Goal: Information Seeking & Learning: Learn about a topic

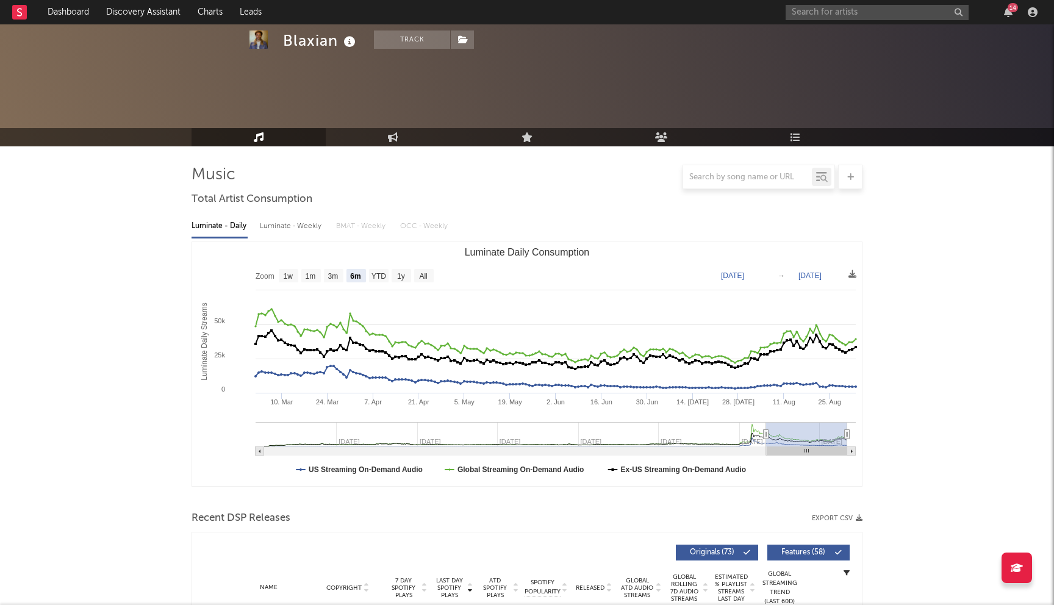
select select "6m"
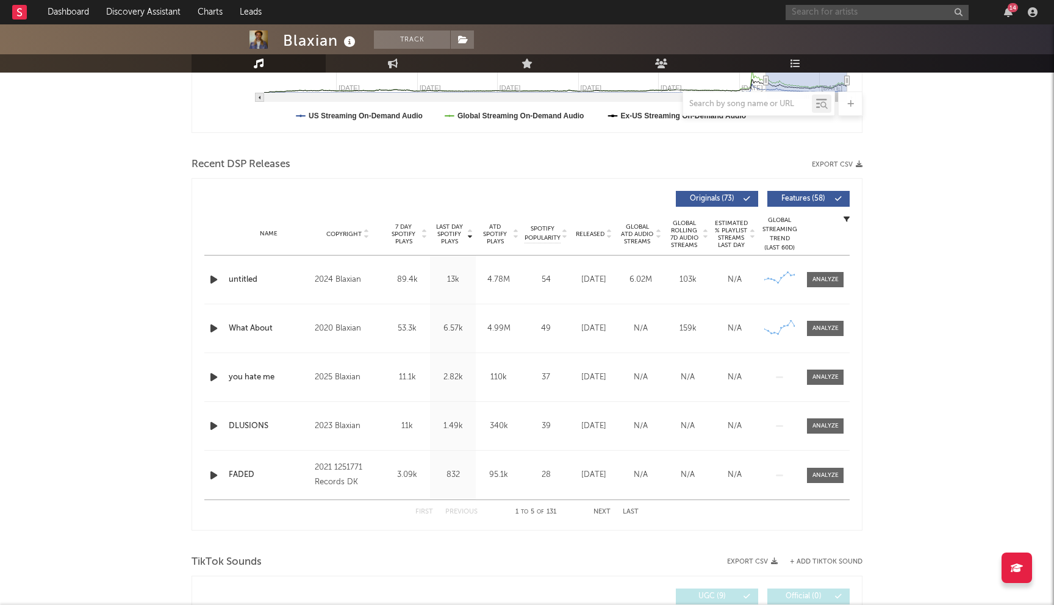
click at [868, 16] on input "text" at bounding box center [877, 12] width 183 height 15
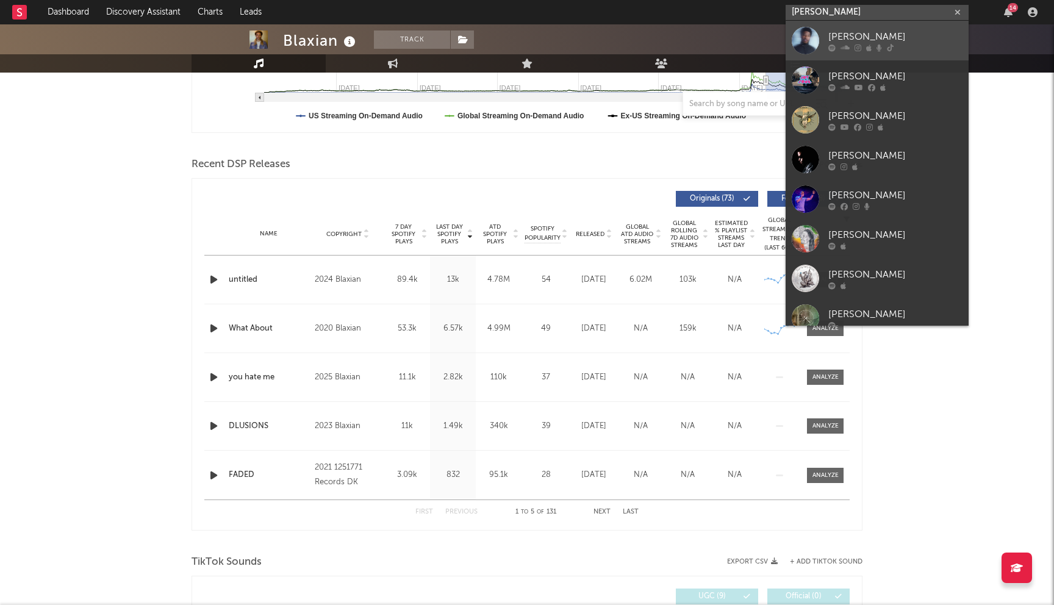
type input "[PERSON_NAME]"
click at [879, 32] on div "[PERSON_NAME]" at bounding box center [895, 36] width 134 height 15
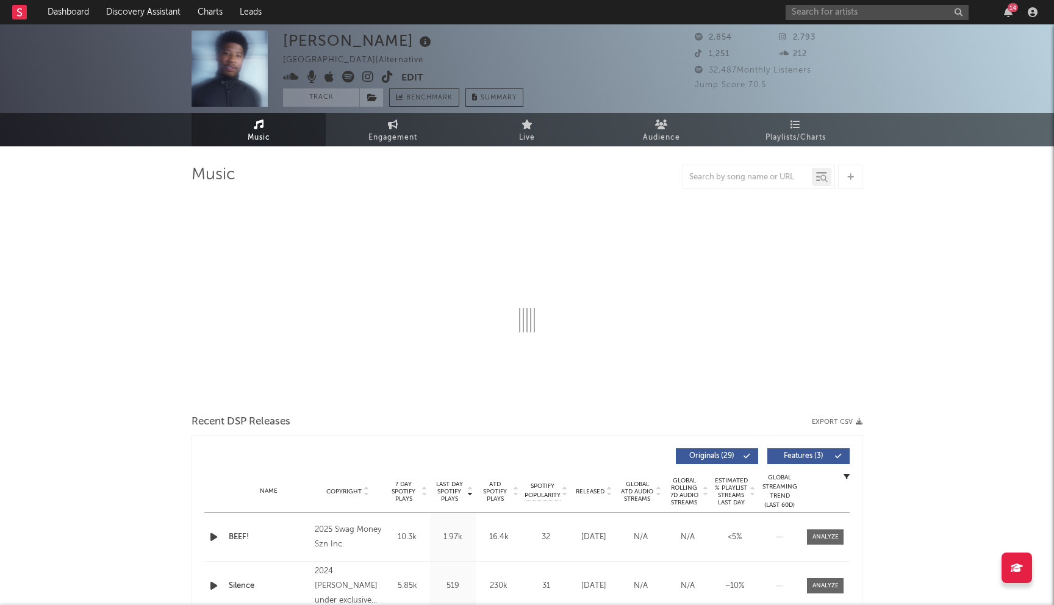
select select "6m"
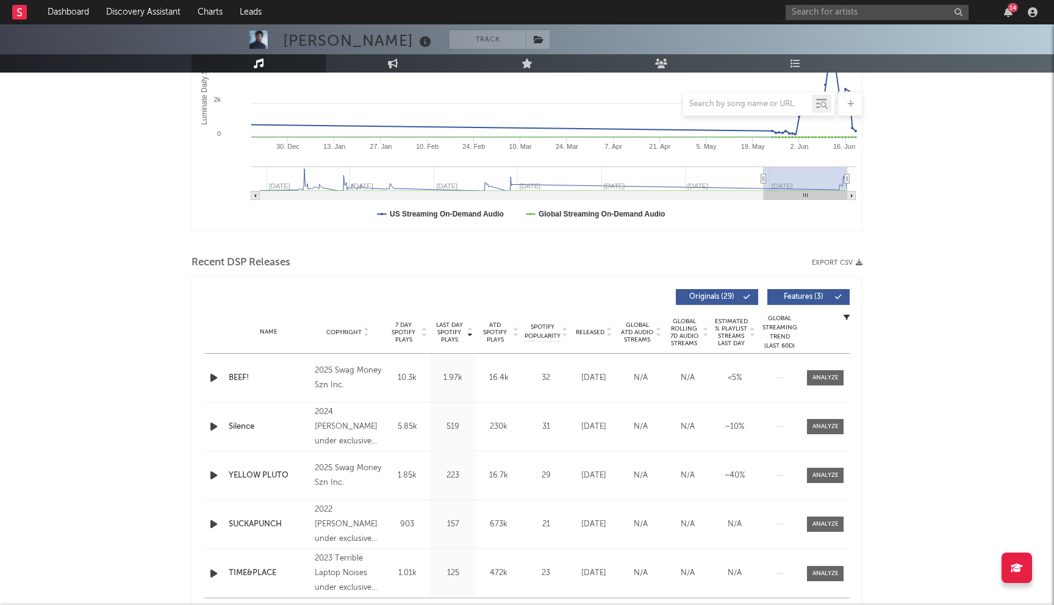
scroll to position [399, 0]
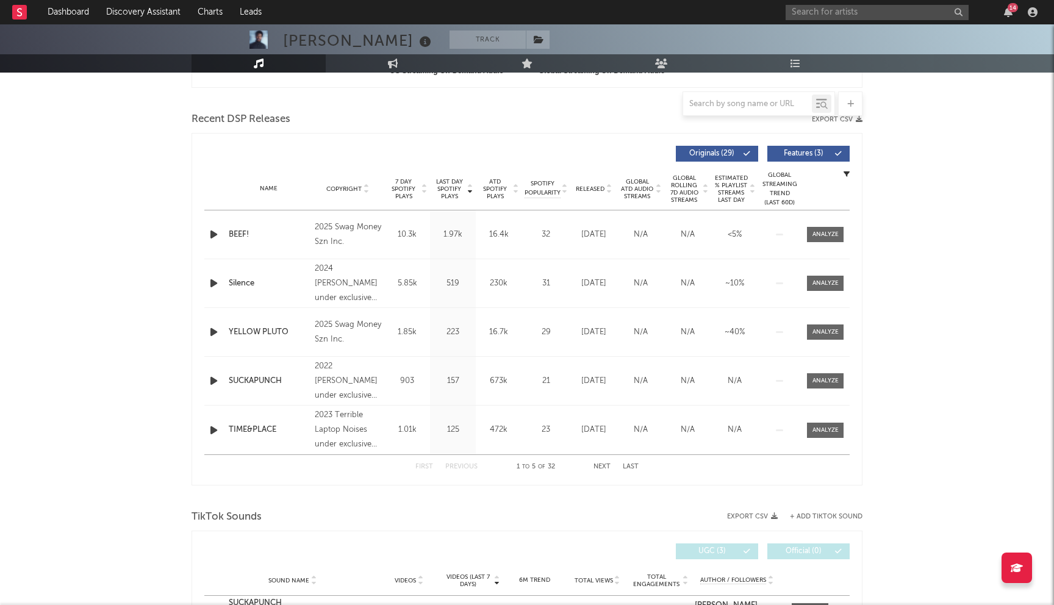
click at [608, 470] on button "Next" at bounding box center [601, 467] width 17 height 7
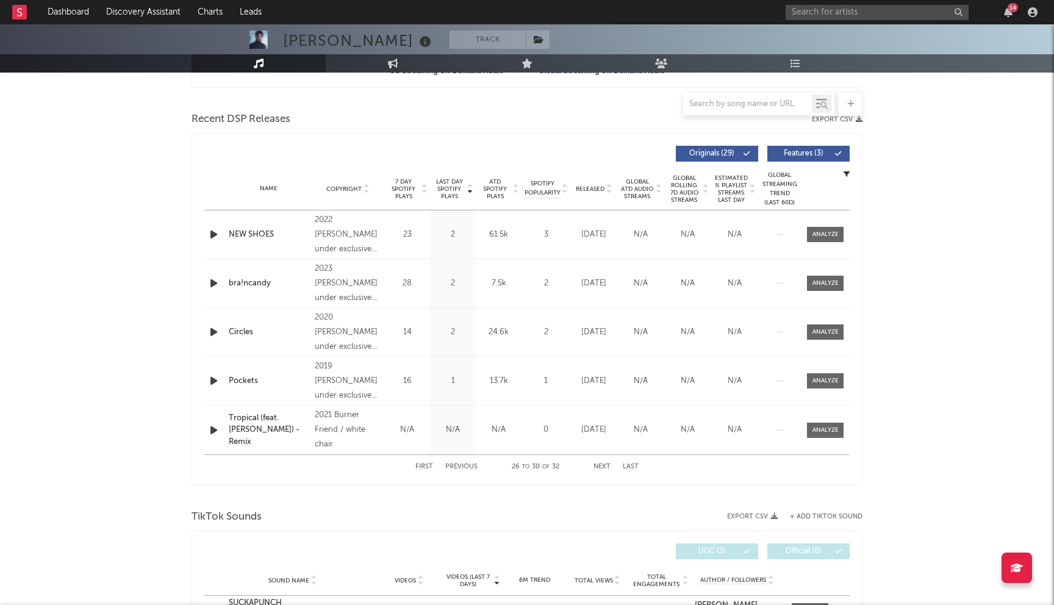
click at [608, 470] on button "Next" at bounding box center [601, 467] width 17 height 7
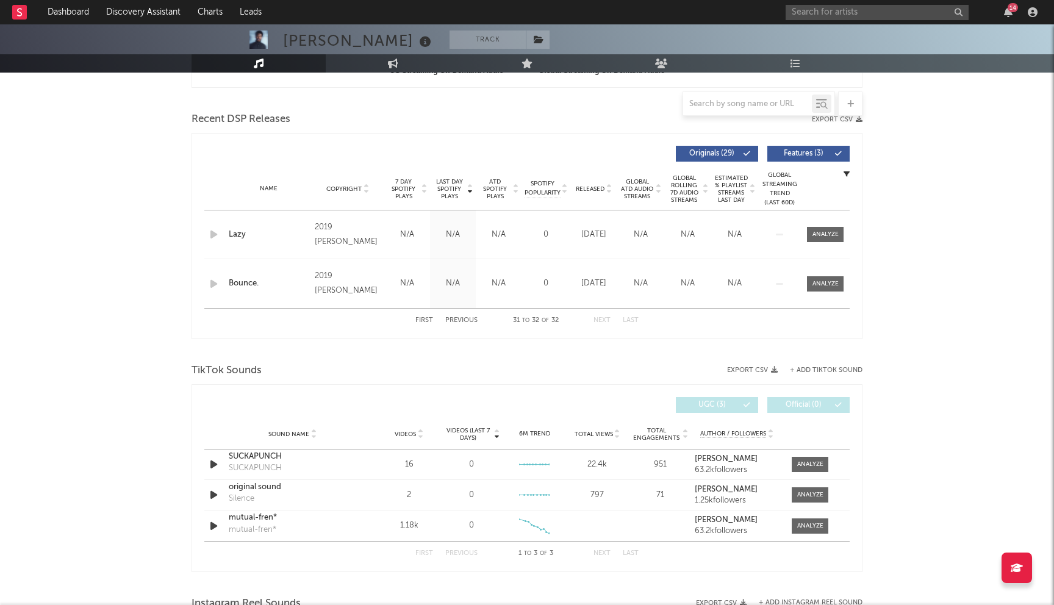
click at [461, 318] on button "Previous" at bounding box center [461, 320] width 32 height 7
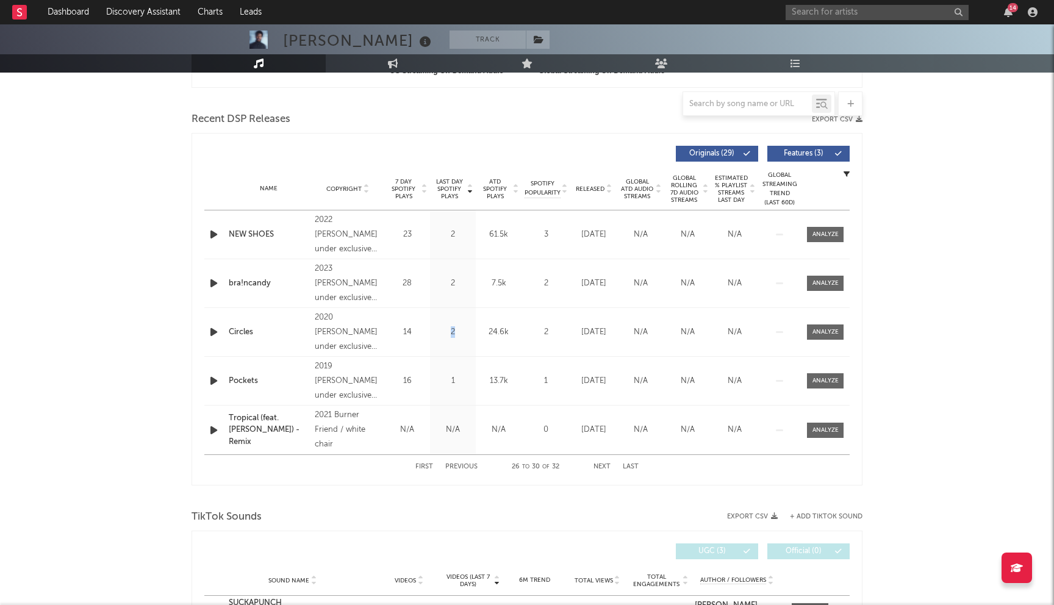
click at [461, 318] on div "Last Day Spotify Plays 2" at bounding box center [453, 332] width 46 height 48
click at [425, 464] on button "First" at bounding box center [424, 467] width 18 height 7
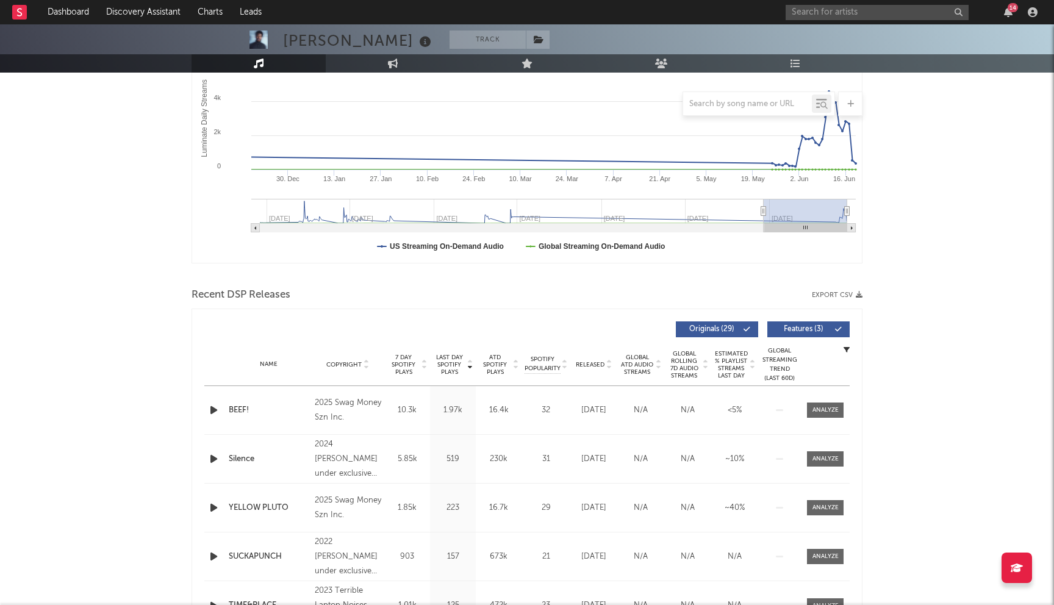
scroll to position [0, 0]
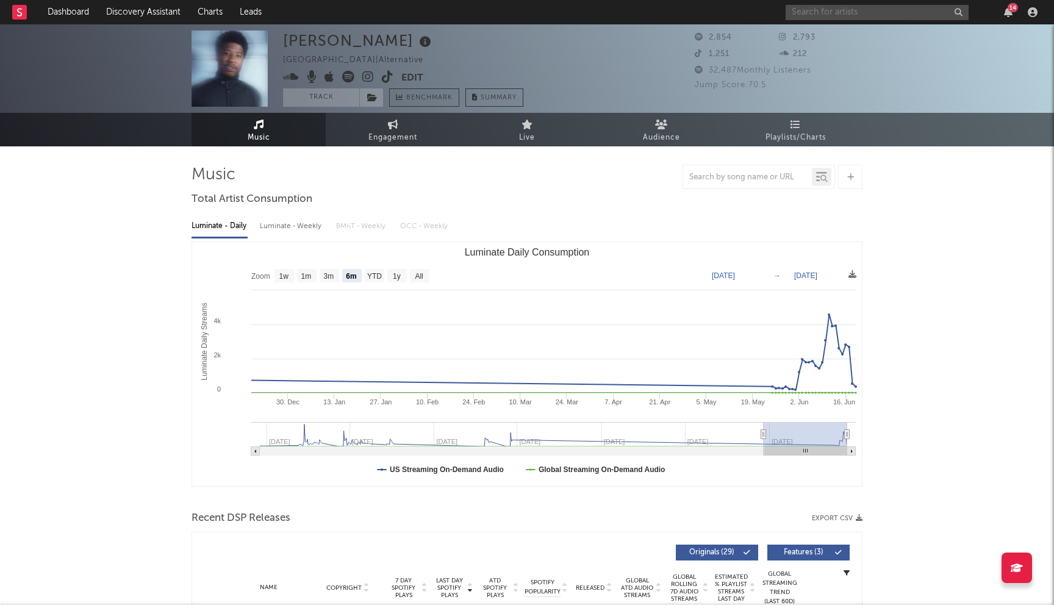
click at [823, 18] on input "text" at bounding box center [877, 12] width 183 height 15
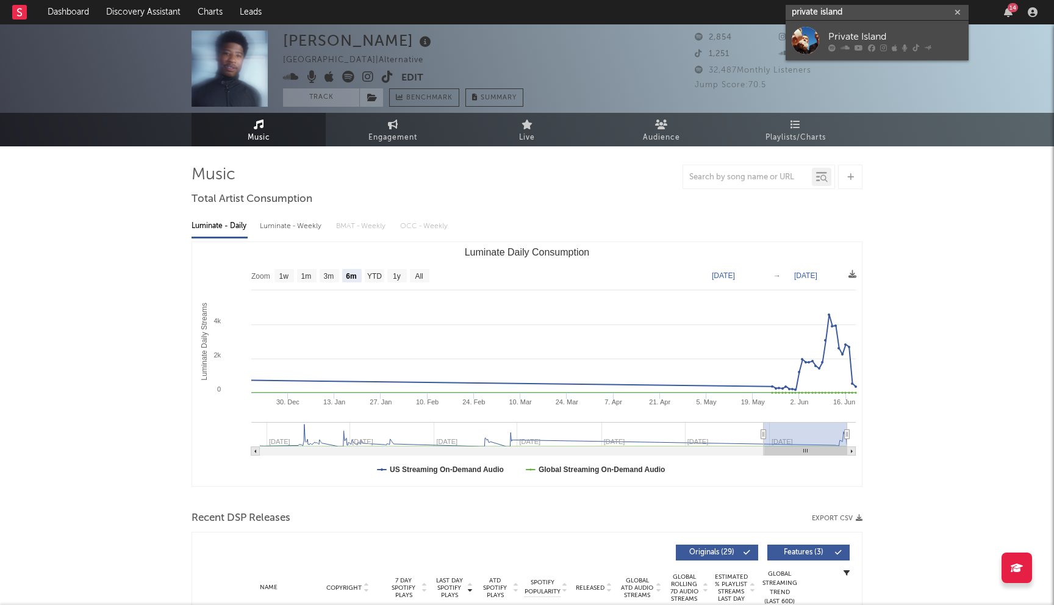
type input "private island"
click at [862, 40] on div "Private Island" at bounding box center [895, 36] width 134 height 15
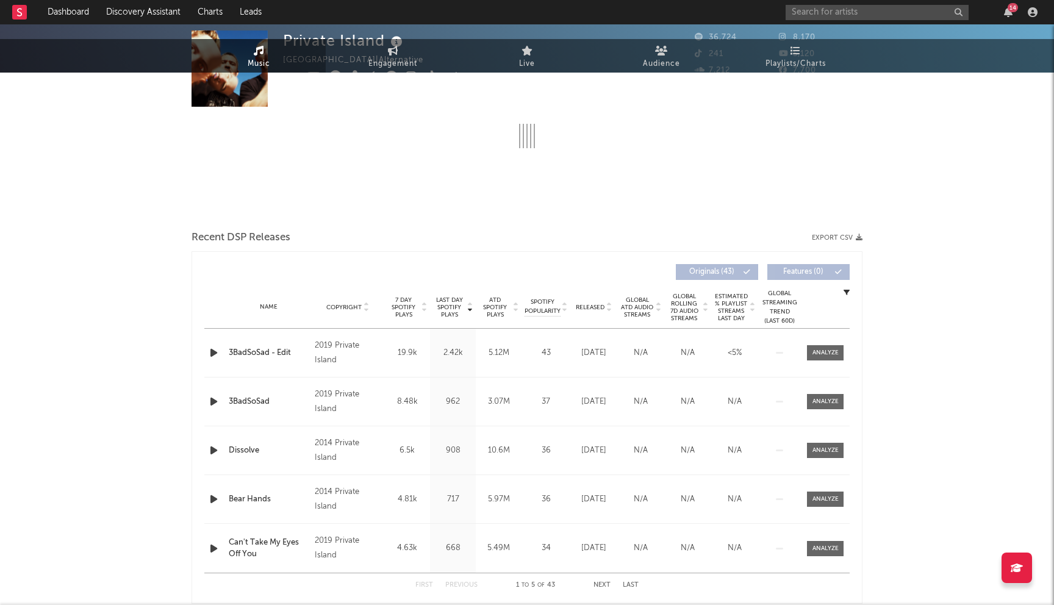
select select "6m"
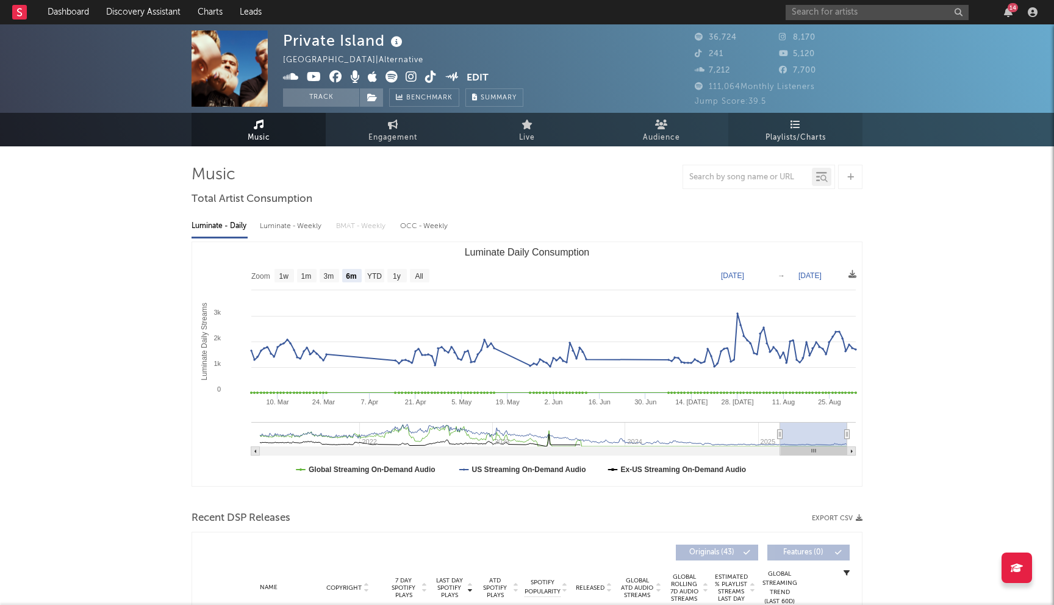
click at [816, 134] on span "Playlists/Charts" at bounding box center [795, 138] width 60 height 15
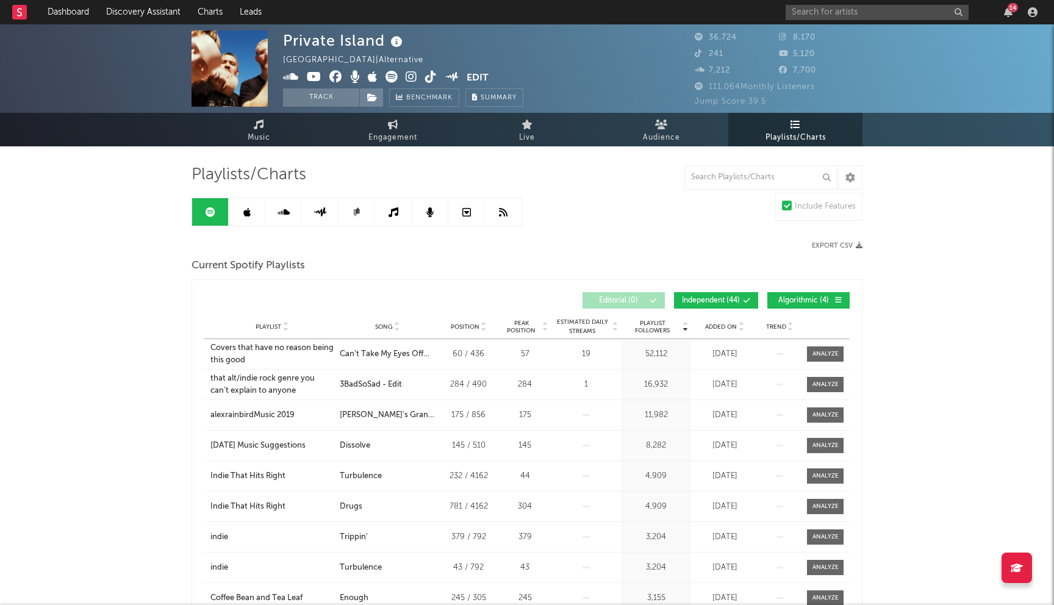
click at [239, 221] on link at bounding box center [247, 211] width 37 height 27
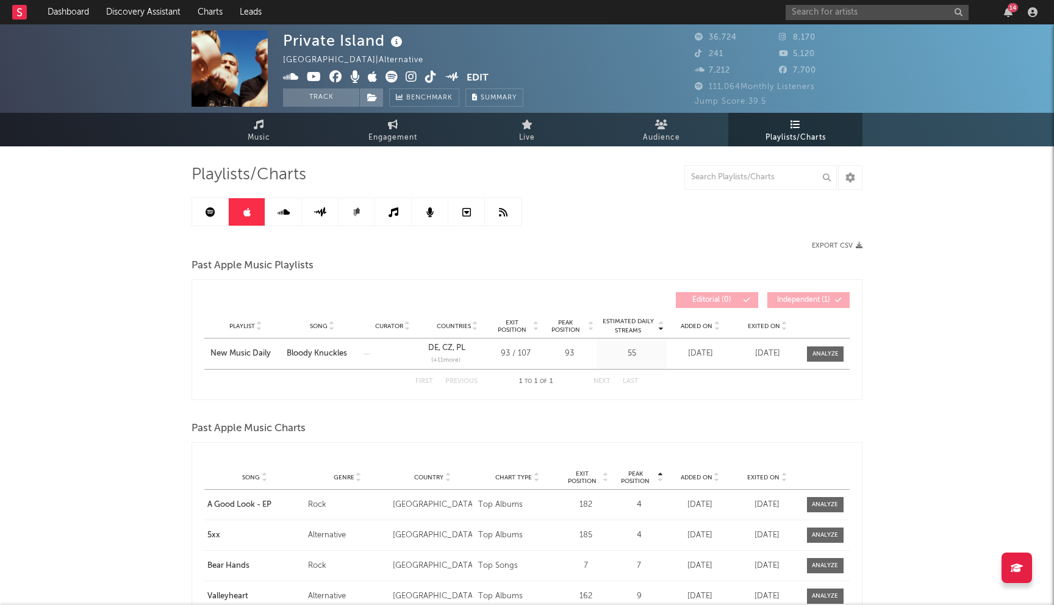
click at [199, 211] on link at bounding box center [210, 211] width 37 height 27
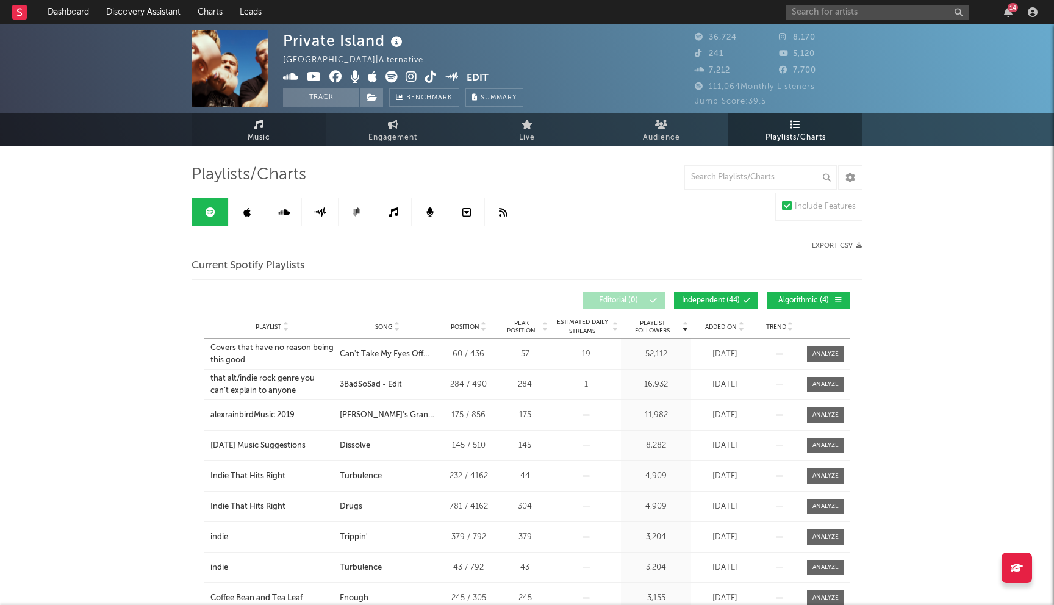
click at [251, 127] on link "Music" at bounding box center [259, 130] width 134 height 34
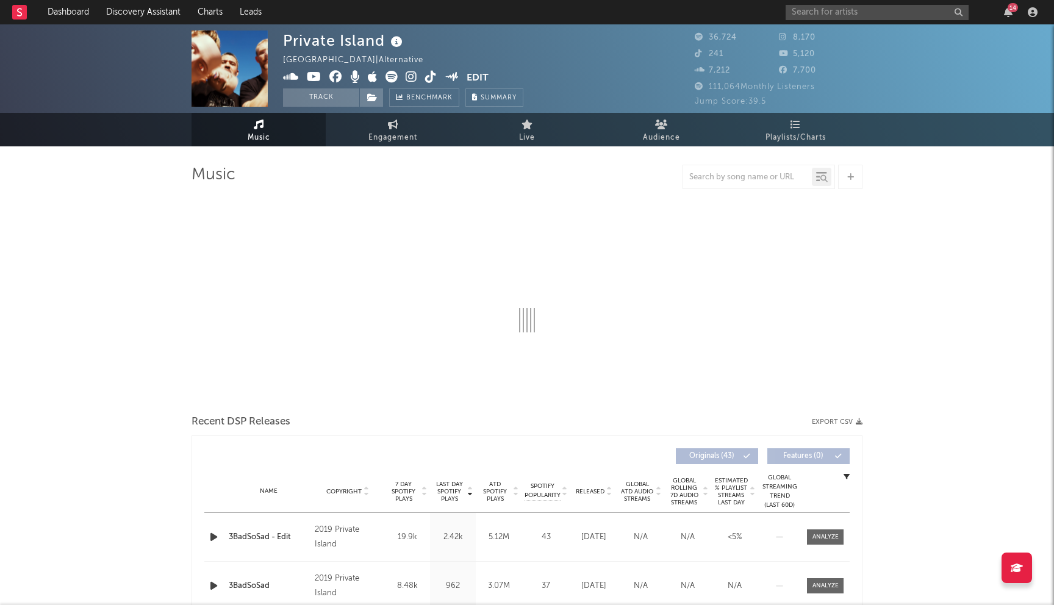
select select "6m"
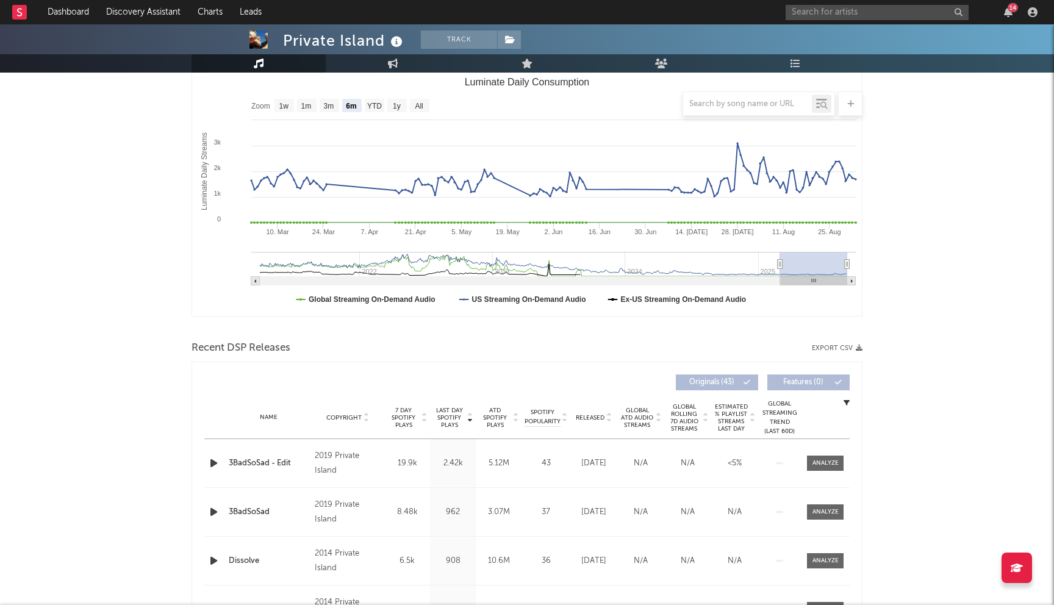
scroll to position [311, 0]
